Goal: Task Accomplishment & Management: Manage account settings

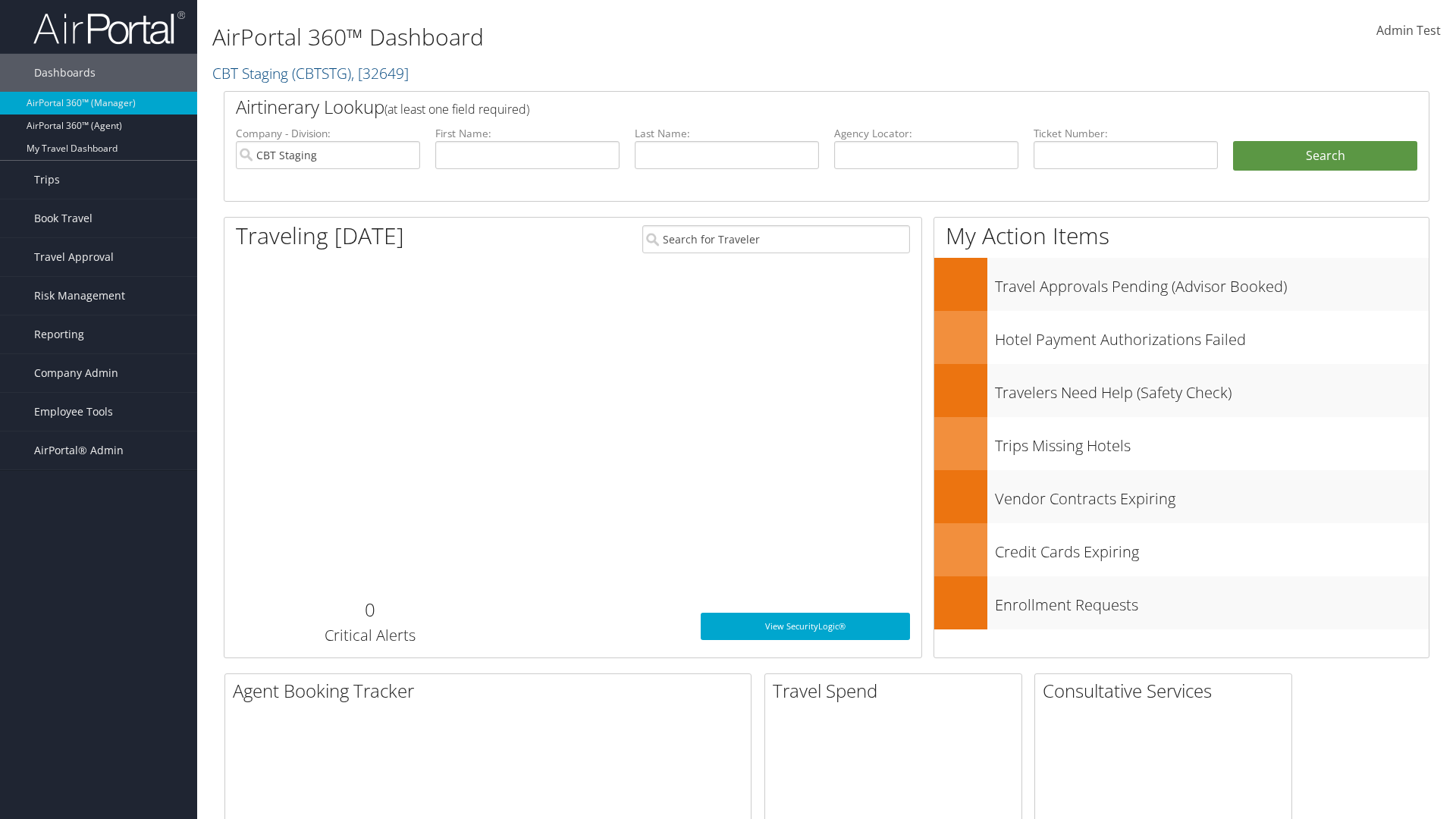
click at [98, 373] on span "Company Admin" at bounding box center [76, 373] width 84 height 38
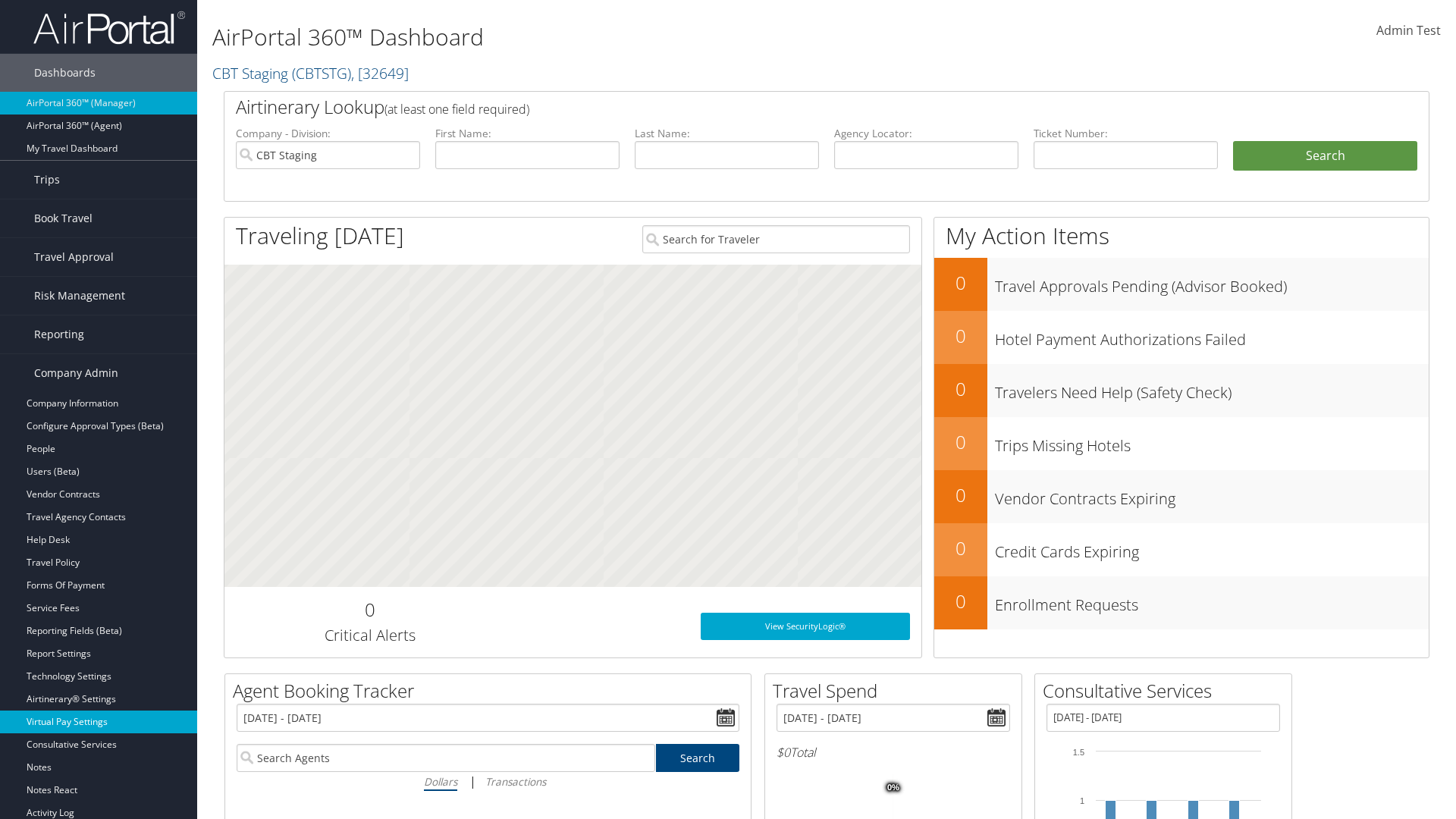
click at [98, 722] on link "Virtual Pay Settings" at bounding box center [98, 722] width 197 height 23
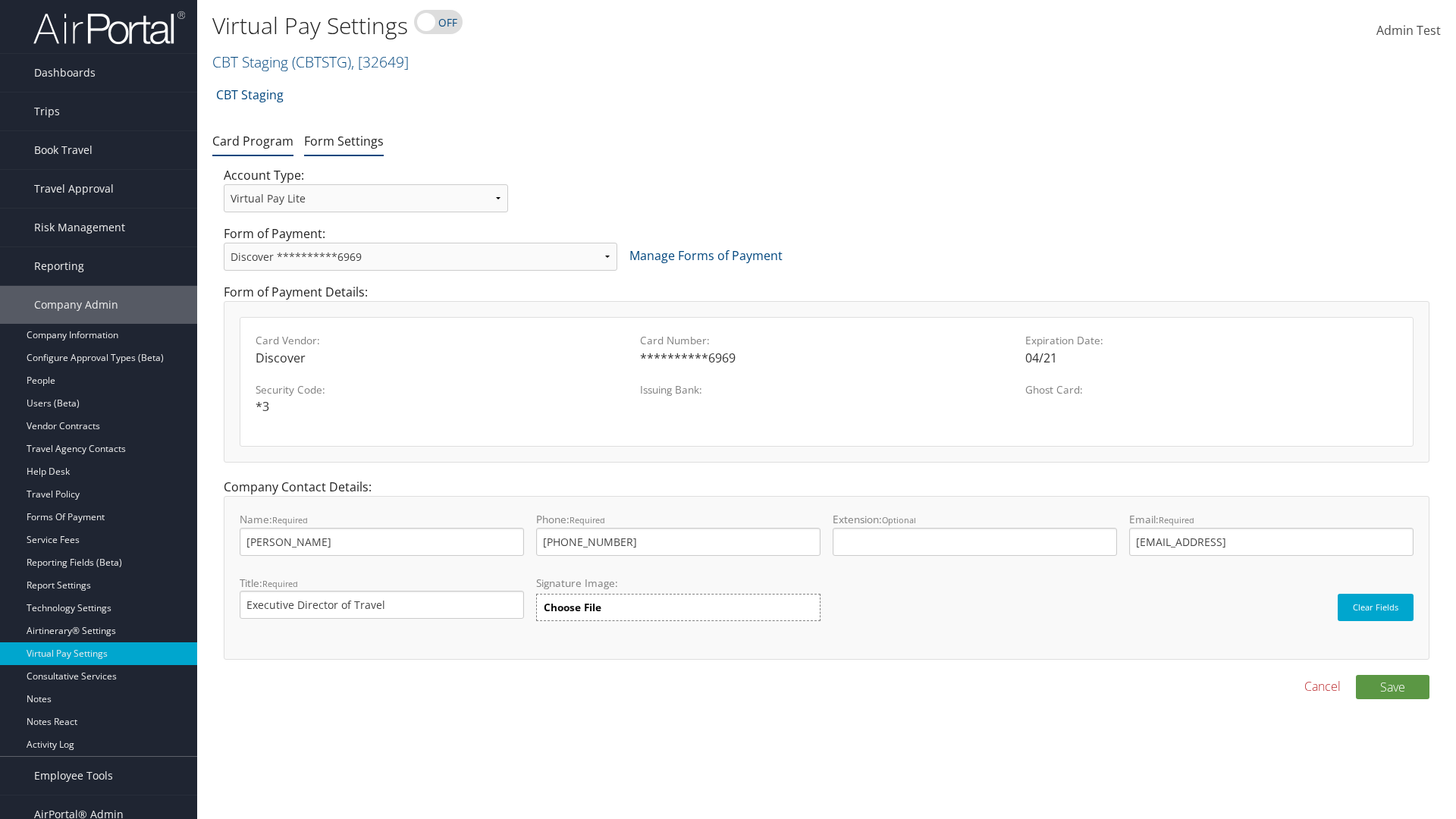
click at [344, 140] on link "Form Settings" at bounding box center [344, 141] width 80 height 17
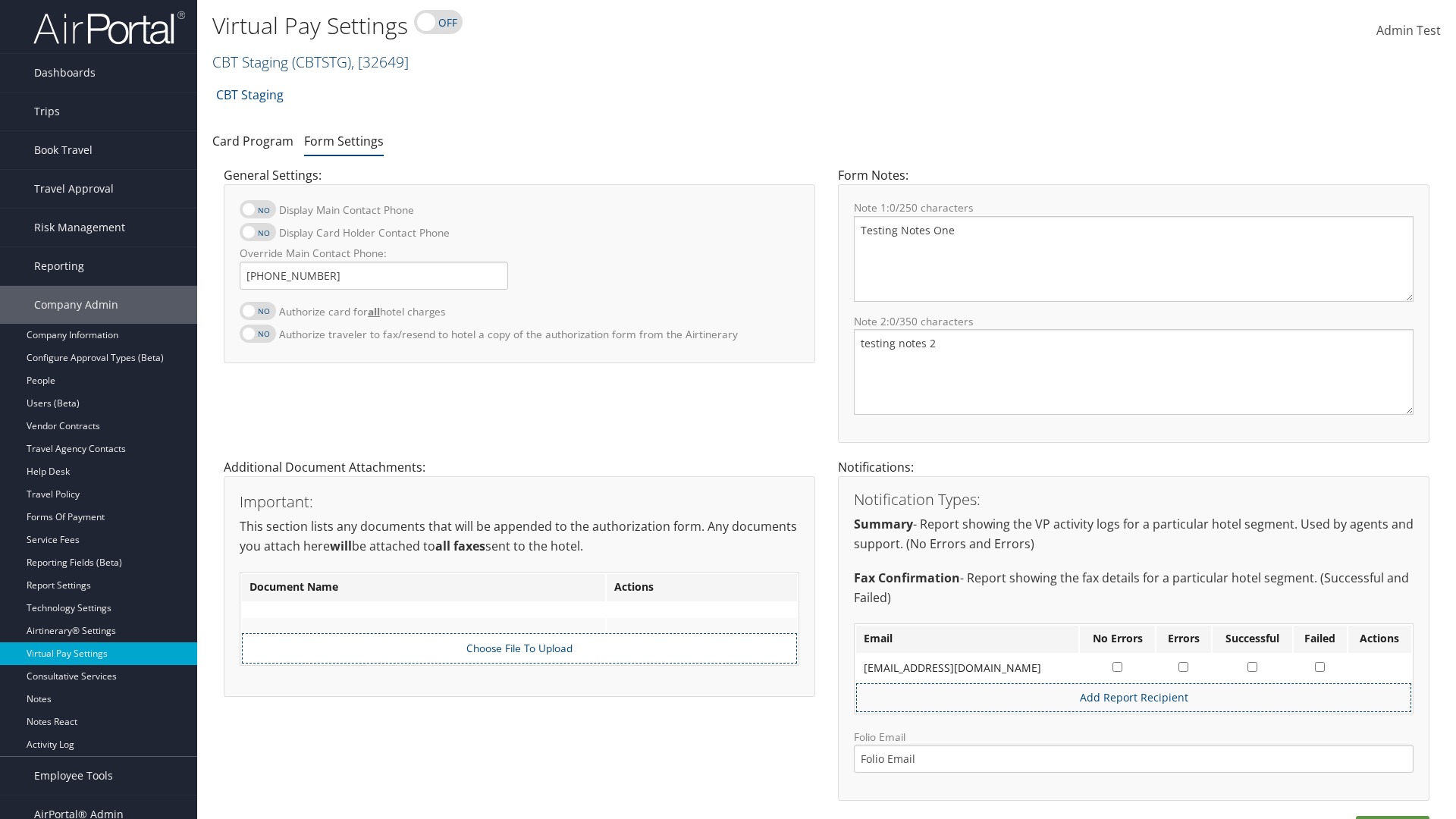
click at [250, 61] on link "CBT Staging ( CBTSTG ) , [ 32649 ]" at bounding box center [311, 62] width 197 height 20
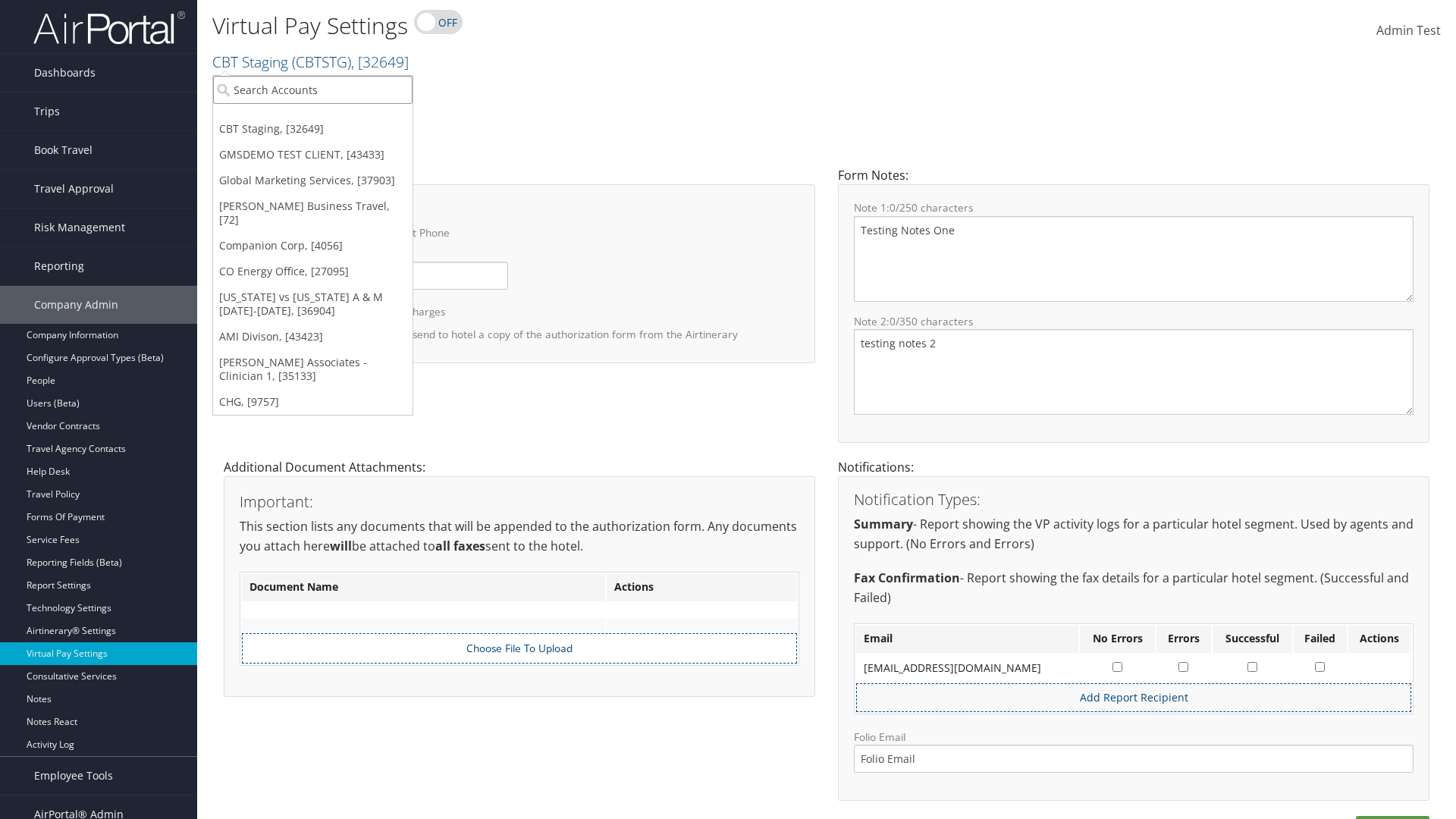
click at [312, 89] on input "search" at bounding box center [312, 89] width 199 height 28
type input "GMSDEMO TEST CLIENT"
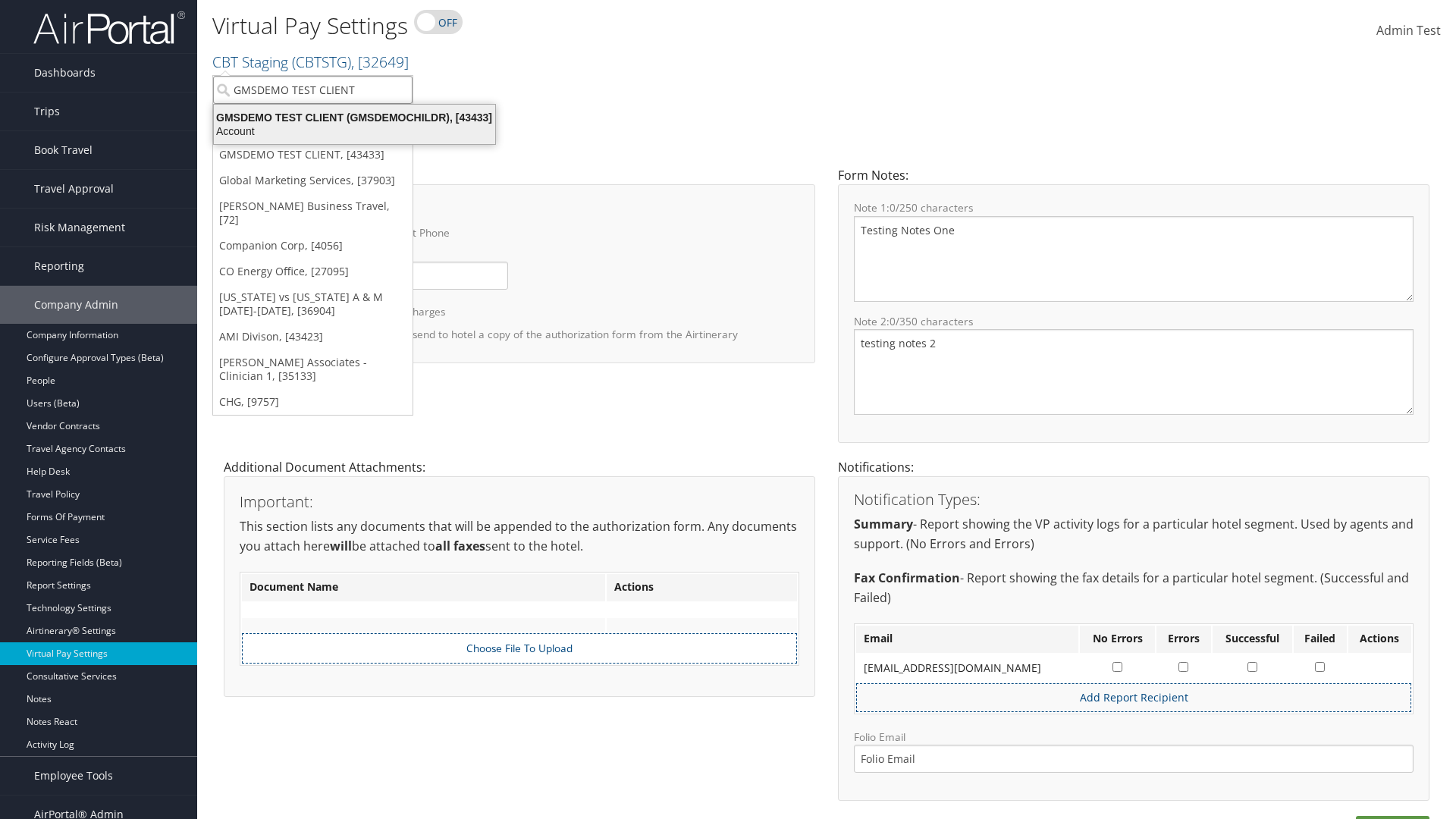
click at [354, 118] on div "GMSDEMO TEST CLIENT (GMSDEMOCHILDR), [43433]" at bounding box center [354, 118] width 300 height 14
